Goal: Task Accomplishment & Management: Manage account settings

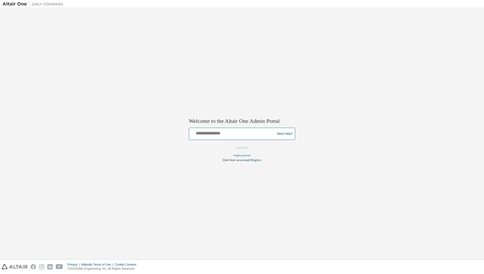
click at [216, 133] on input "text" at bounding box center [232, 132] width 83 height 7
type input "**********"
click at [238, 149] on button "Continue" at bounding box center [242, 148] width 22 height 8
